Goal: Task Accomplishment & Management: Use online tool/utility

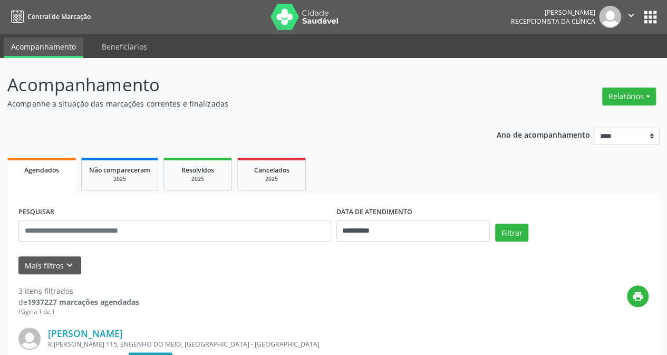
click at [634, 95] on button "Relatórios" at bounding box center [629, 96] width 54 height 18
click at [562, 119] on link "Agendamentos" at bounding box center [599, 118] width 113 height 15
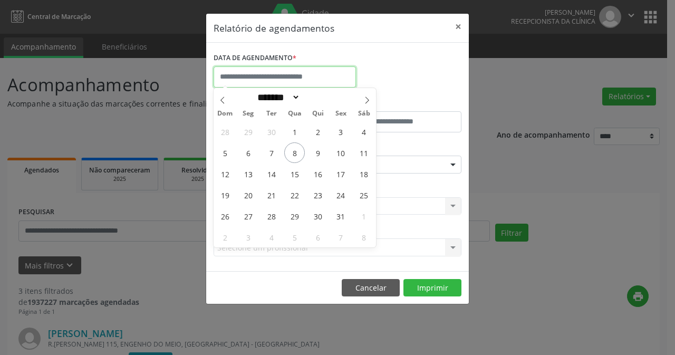
click at [288, 75] on input "text" at bounding box center [284, 76] width 142 height 21
click at [291, 134] on span "1" at bounding box center [294, 131] width 21 height 21
type input "**********"
drag, startPoint x: 297, startPoint y: 134, endPoint x: 314, endPoint y: 125, distance: 19.4
click at [298, 133] on span "1" at bounding box center [294, 131] width 21 height 21
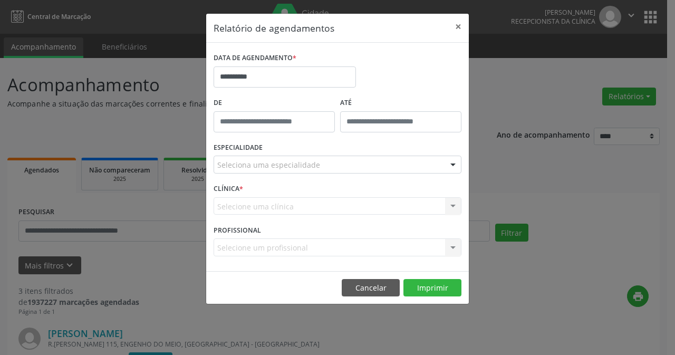
click at [452, 160] on div at bounding box center [453, 165] width 16 height 18
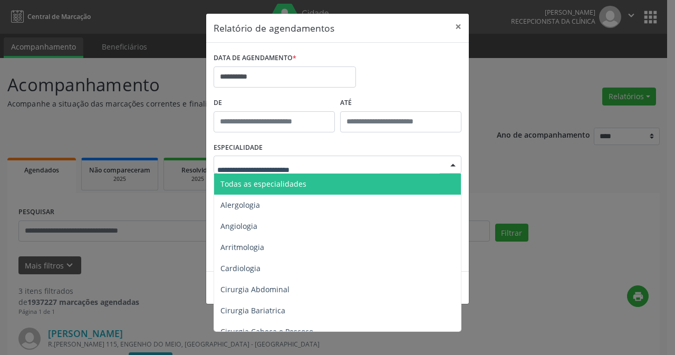
click at [287, 181] on span "Todas as especialidades" at bounding box center [263, 184] width 86 height 10
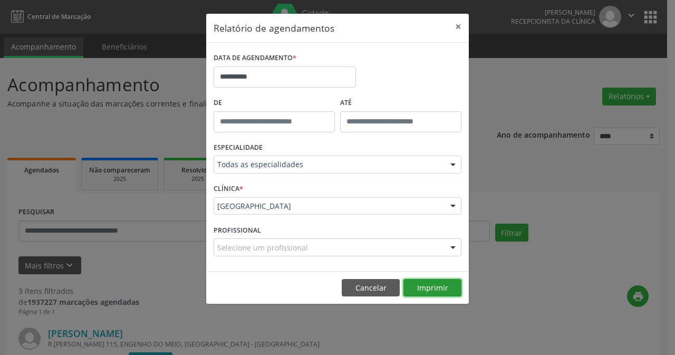
click at [442, 284] on button "Imprimir" at bounding box center [432, 288] width 58 height 18
